Goal: Entertainment & Leisure: Consume media (video, audio)

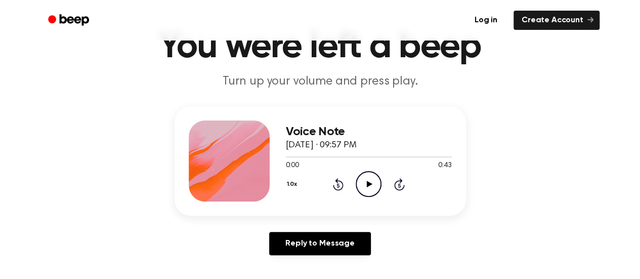
scroll to position [49, 0]
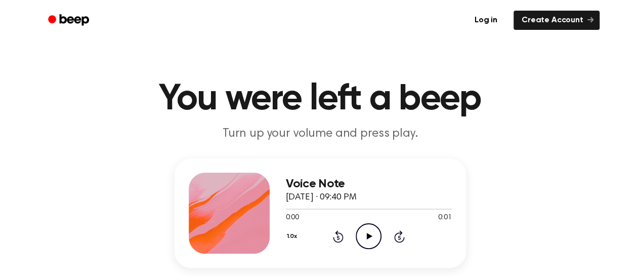
click at [364, 233] on icon "Play Audio" at bounding box center [369, 236] width 26 height 26
click at [364, 229] on icon "Play Audio" at bounding box center [369, 236] width 26 height 26
click at [370, 241] on icon "Play Audio" at bounding box center [369, 236] width 26 height 26
